Goal: Information Seeking & Learning: Stay updated

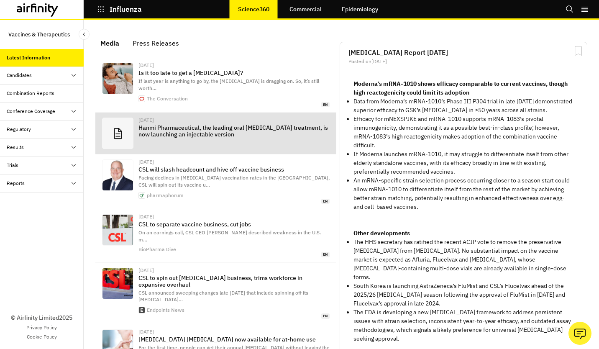
scroll to position [548, 244]
